Goal: Navigation & Orientation: Find specific page/section

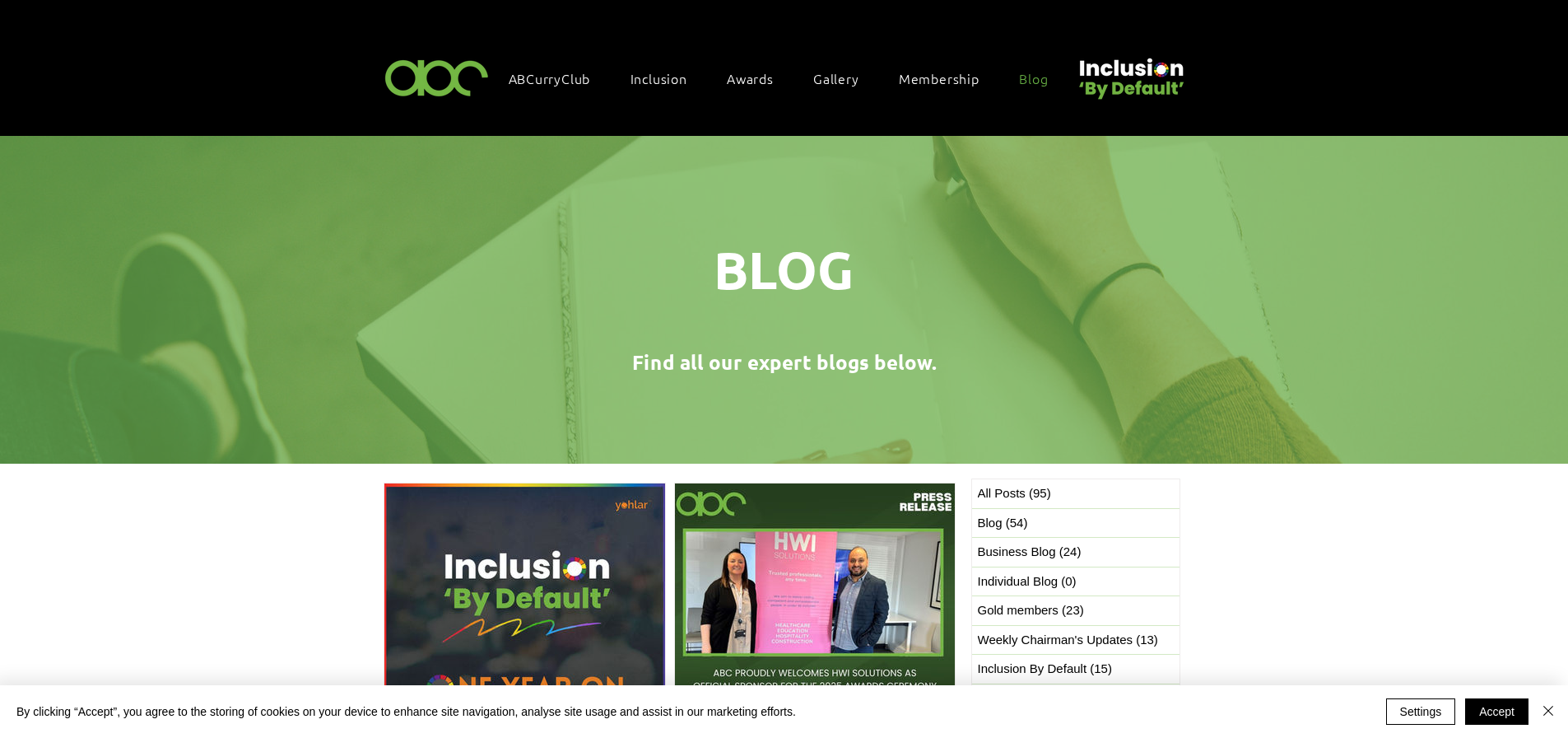
click at [835, 72] on span "Gallery" at bounding box center [836, 78] width 46 height 18
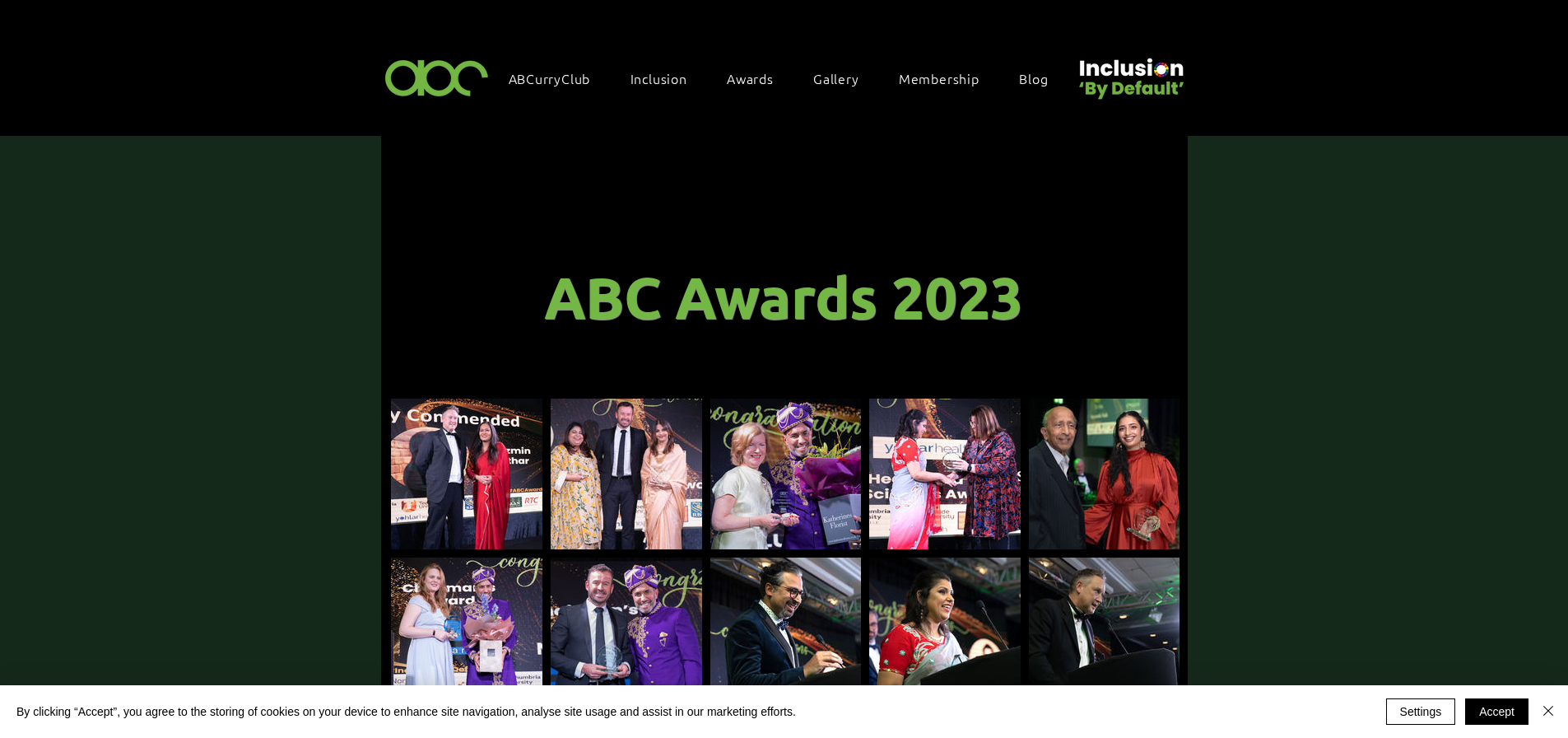
click at [417, 84] on img at bounding box center [437, 77] width 113 height 49
